Goal: Task Accomplishment & Management: Use online tool/utility

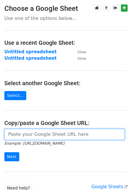
click at [27, 134] on input "url" at bounding box center [64, 134] width 120 height 11
paste input "[URL][DOMAIN_NAME]"
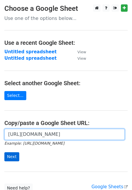
type input "[URL][DOMAIN_NAME]"
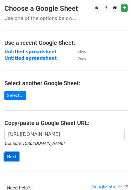
click at [15, 156] on input "Next" at bounding box center [11, 156] width 15 height 9
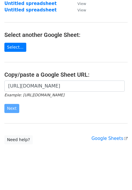
scroll to position [49, 0]
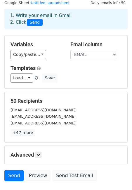
scroll to position [29, 0]
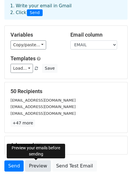
click at [33, 163] on link "Preview" at bounding box center [38, 165] width 26 height 11
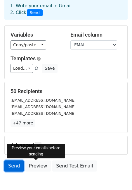
click at [13, 167] on link "Send" at bounding box center [13, 165] width 19 height 11
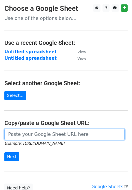
click at [26, 132] on input "url" at bounding box center [64, 134] width 120 height 11
paste input "https://docs.google.com/spreadsheets/d/1SgT_R1XxmfZ05twx4eeiD4-su_seh-9VjCxPDm8…"
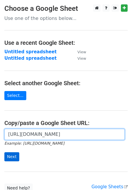
type input "https://docs.google.com/spreadsheets/d/1SgT_R1XxmfZ05twx4eeiD4-su_seh-9VjCxPDm8…"
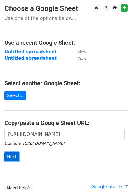
click at [13, 157] on input "Next" at bounding box center [11, 156] width 15 height 9
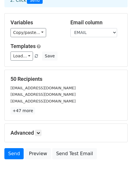
scroll to position [44, 0]
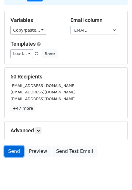
click at [11, 149] on link "Send" at bounding box center [13, 151] width 19 height 11
